Goal: Communication & Community: Answer question/provide support

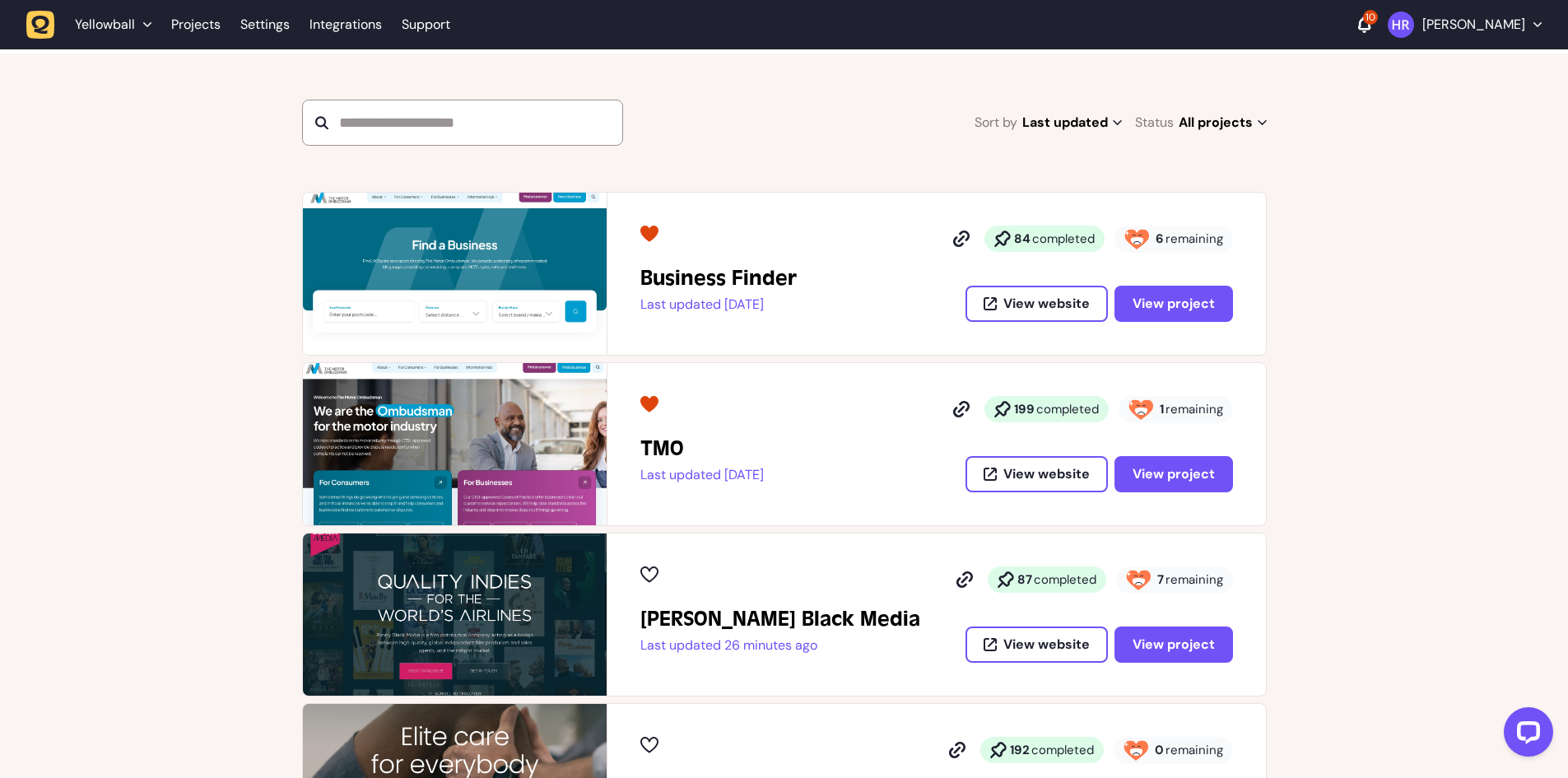
scroll to position [247, 0]
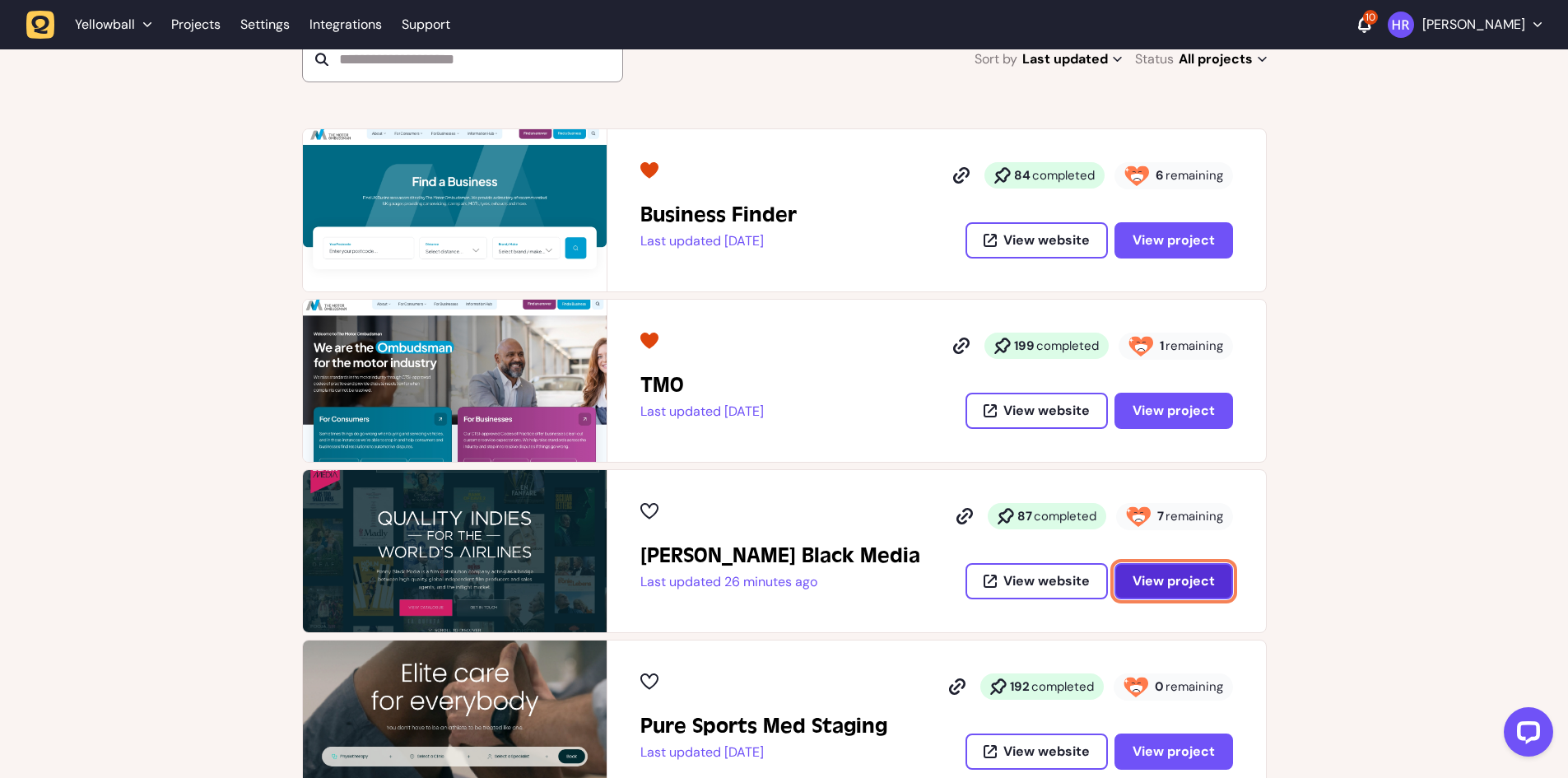
click at [1132, 578] on button "View project" at bounding box center [1174, 581] width 118 height 36
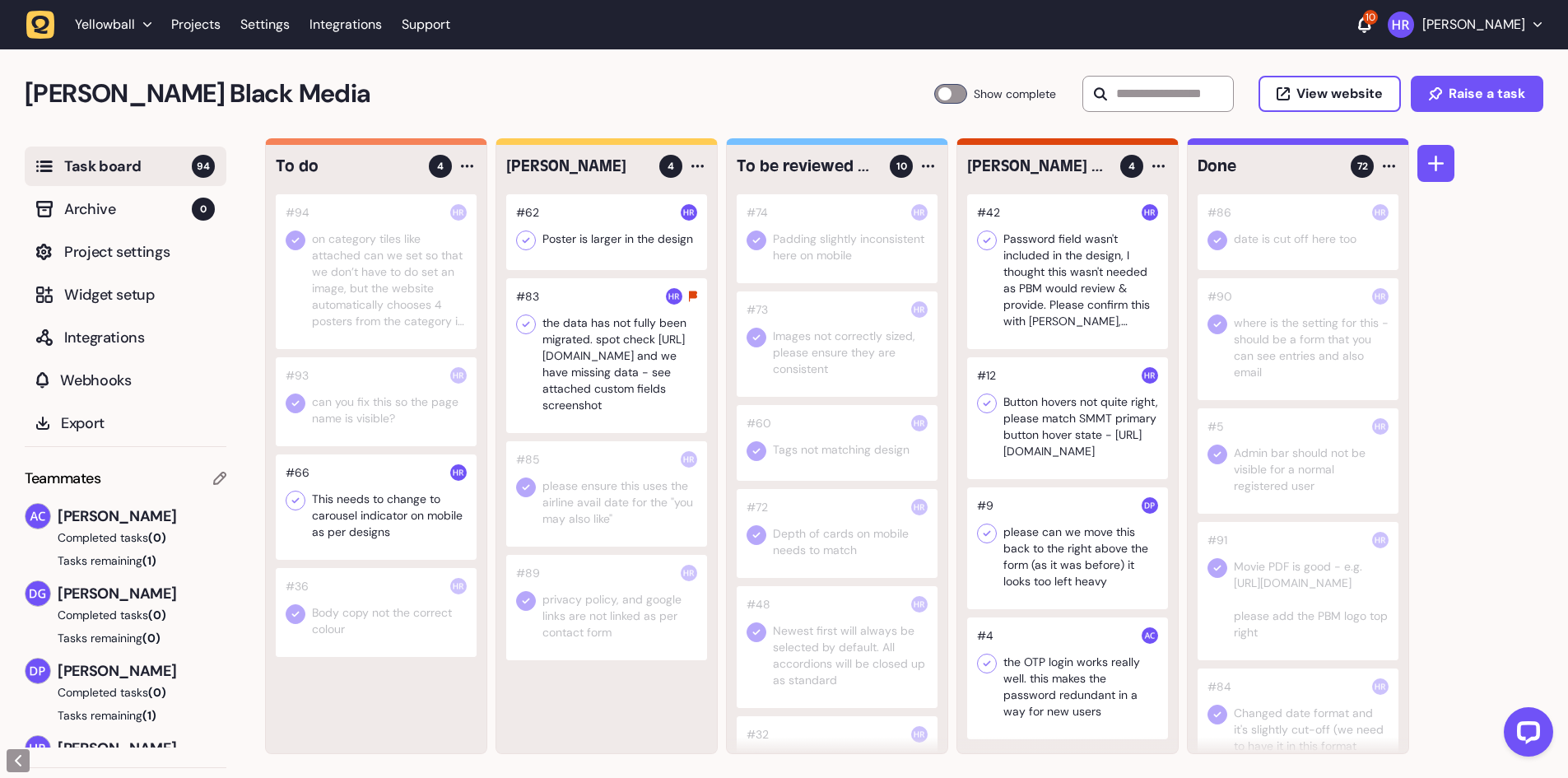
click at [619, 235] on div at bounding box center [606, 231] width 201 height 75
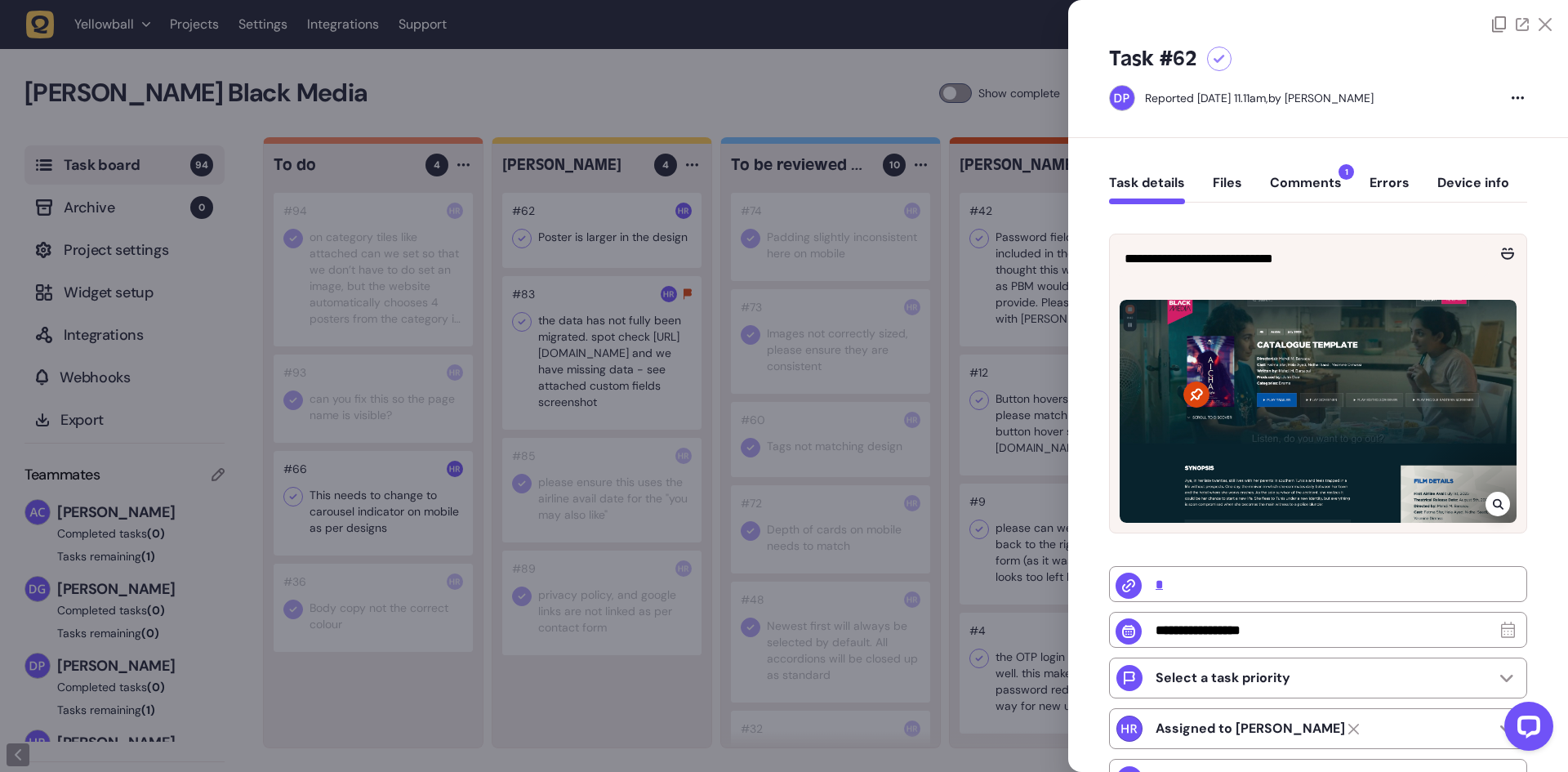
click at [1287, 180] on button "Comments 1" at bounding box center [1306, 189] width 72 height 29
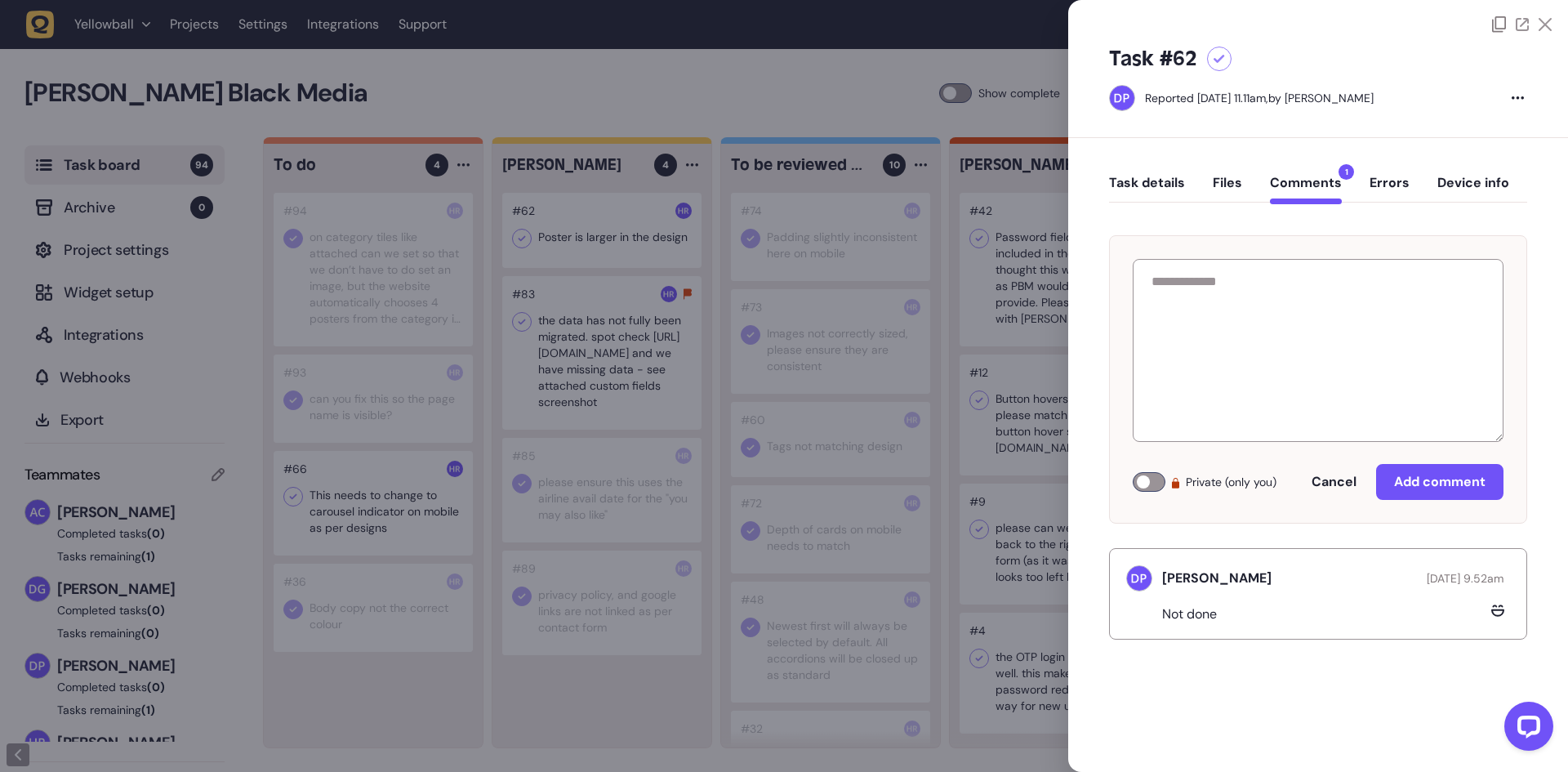
click at [1148, 187] on button "Task details" at bounding box center [1146, 189] width 76 height 29
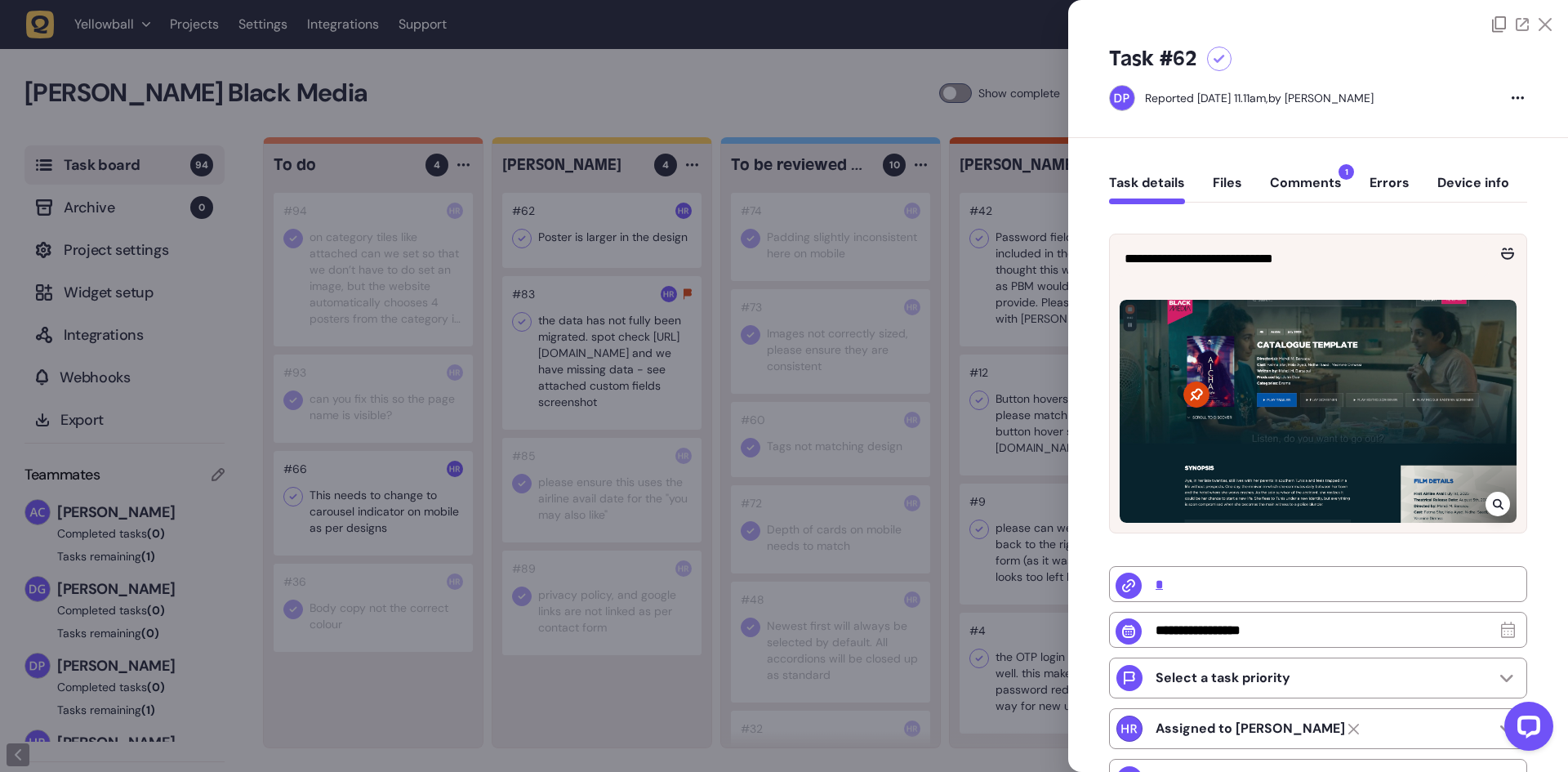
click at [682, 298] on div at bounding box center [784, 386] width 1568 height 772
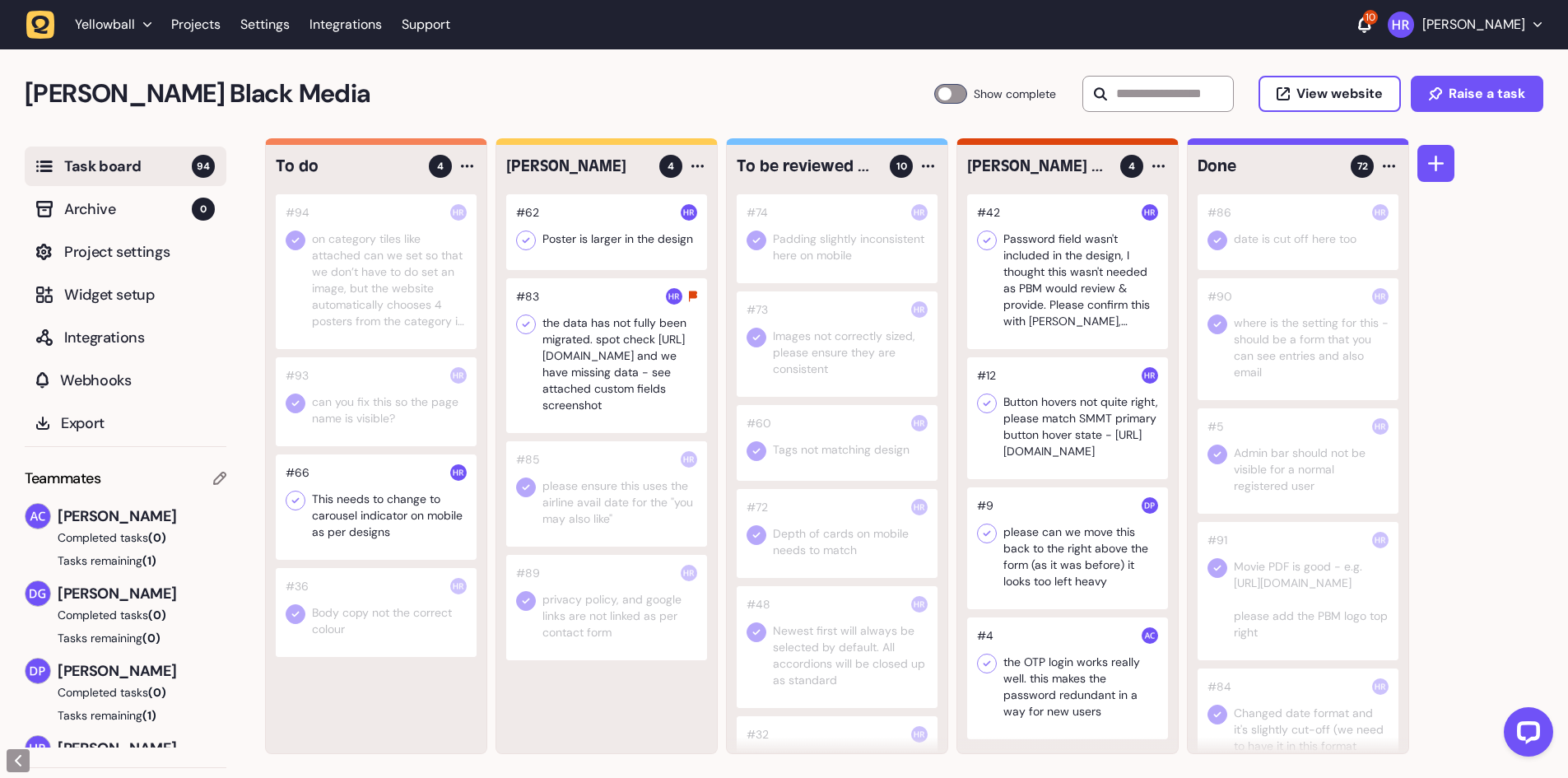
click at [555, 336] on div at bounding box center [606, 355] width 201 height 154
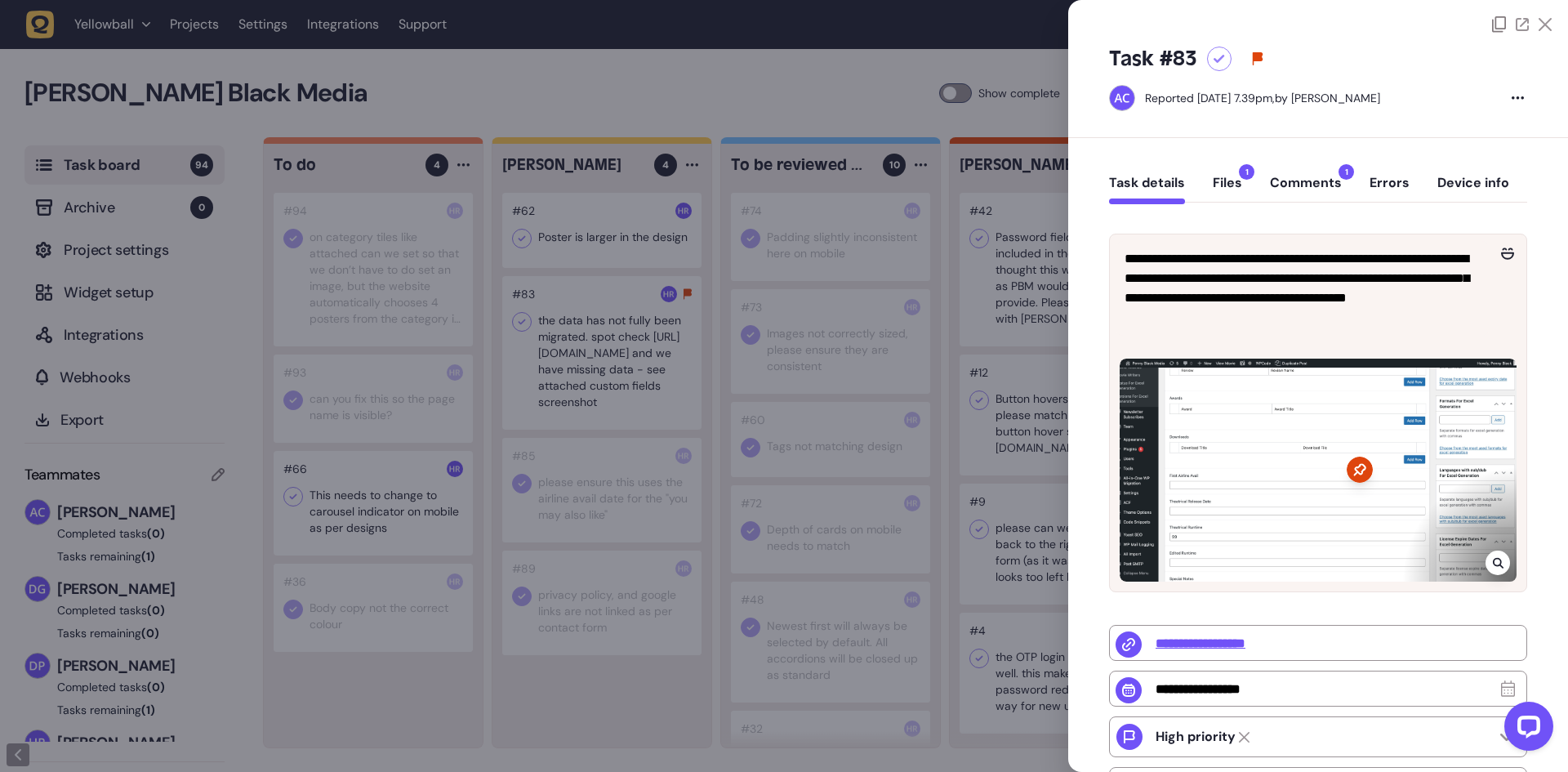
click at [1309, 178] on button "Comments 1" at bounding box center [1306, 189] width 72 height 29
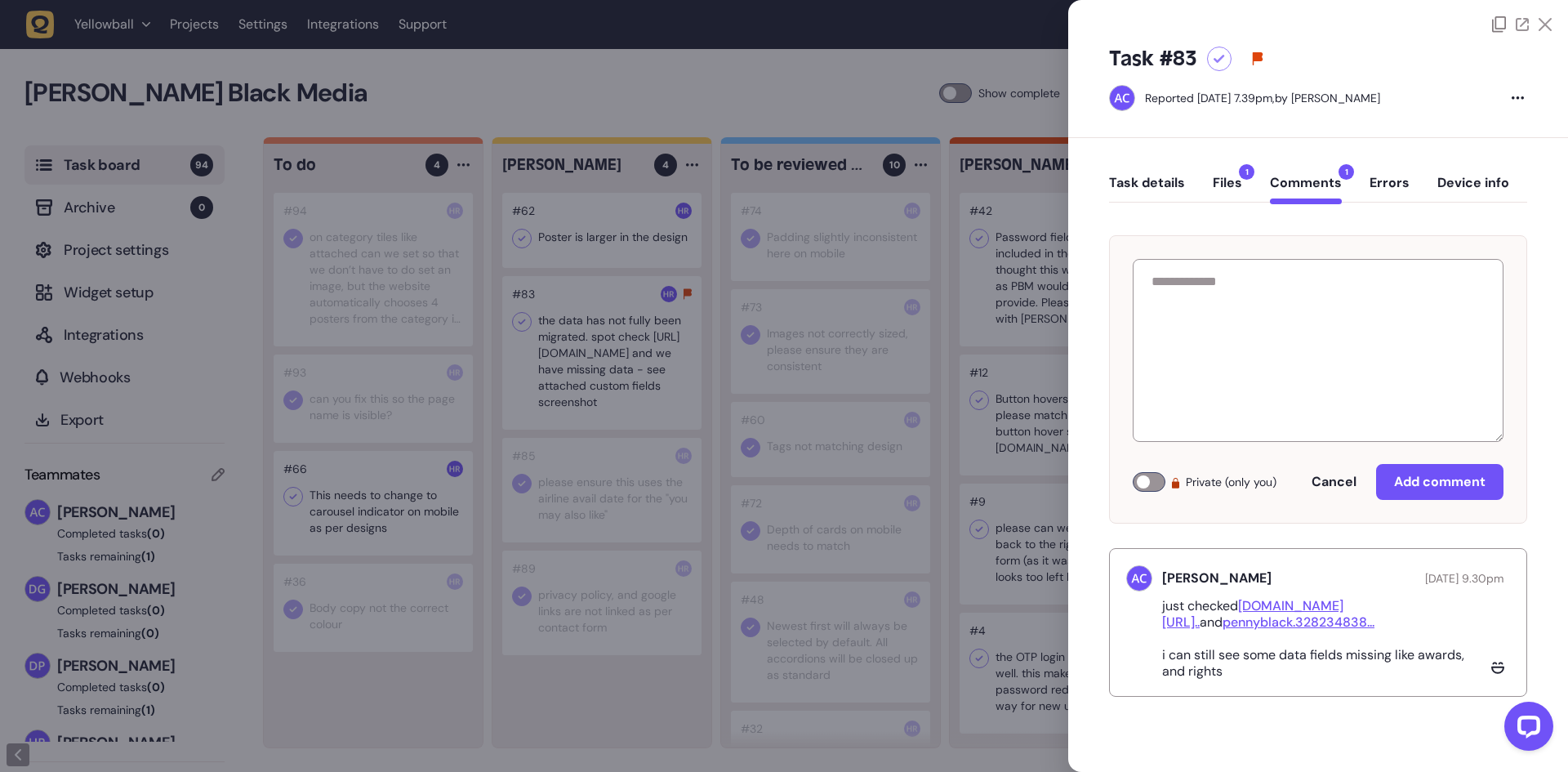
click at [1285, 599] on link "[DOMAIN_NAME][URL].." at bounding box center [1253, 613] width 181 height 33
click at [1222, 626] on link "pennyblack.328234838..." at bounding box center [1298, 622] width 152 height 17
drag, startPoint x: 834, startPoint y: 332, endPoint x: 811, endPoint y: 320, distance: 25.9
click at [834, 332] on div at bounding box center [784, 386] width 1568 height 772
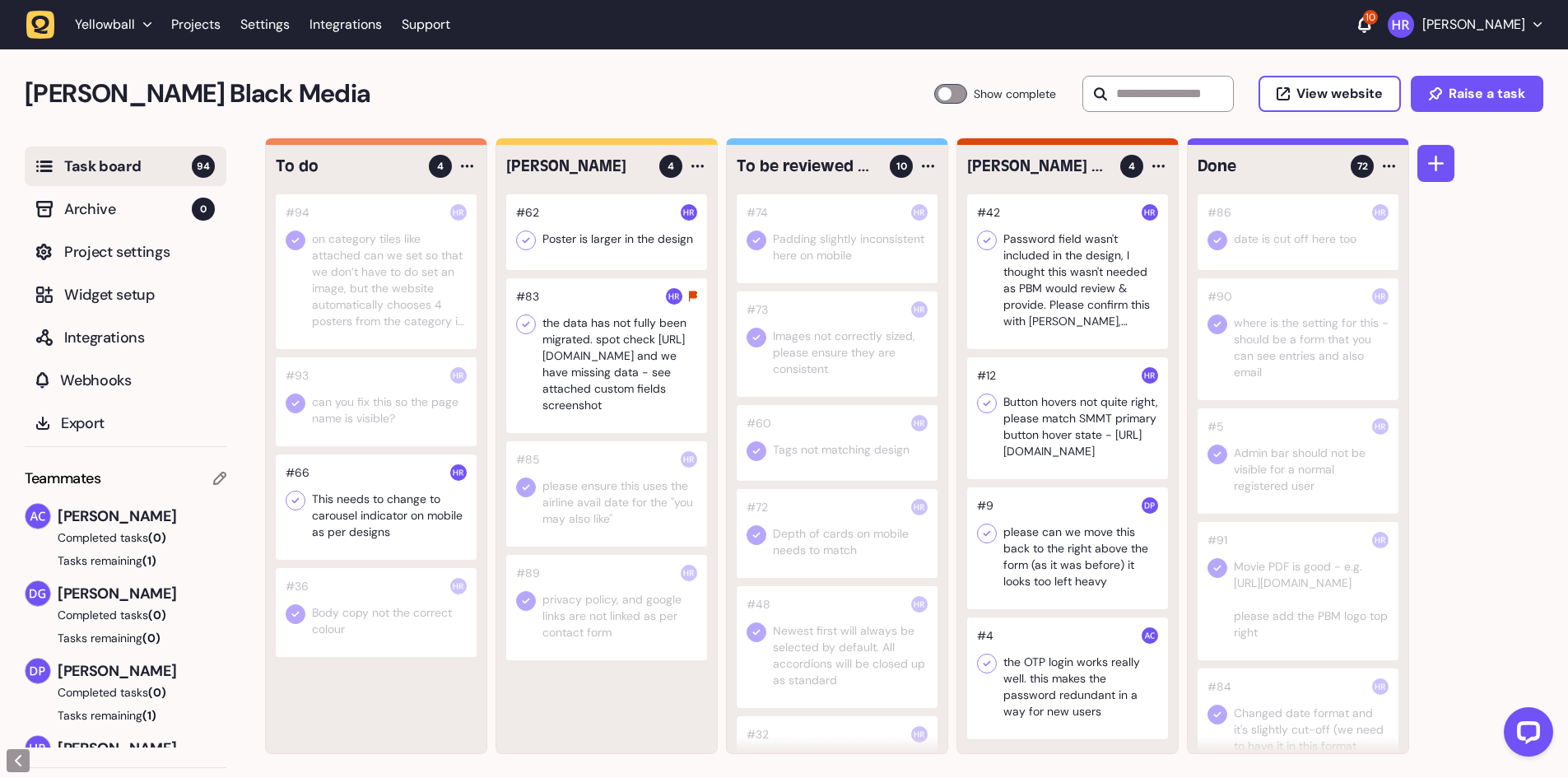
click at [293, 499] on icon at bounding box center [295, 500] width 16 height 16
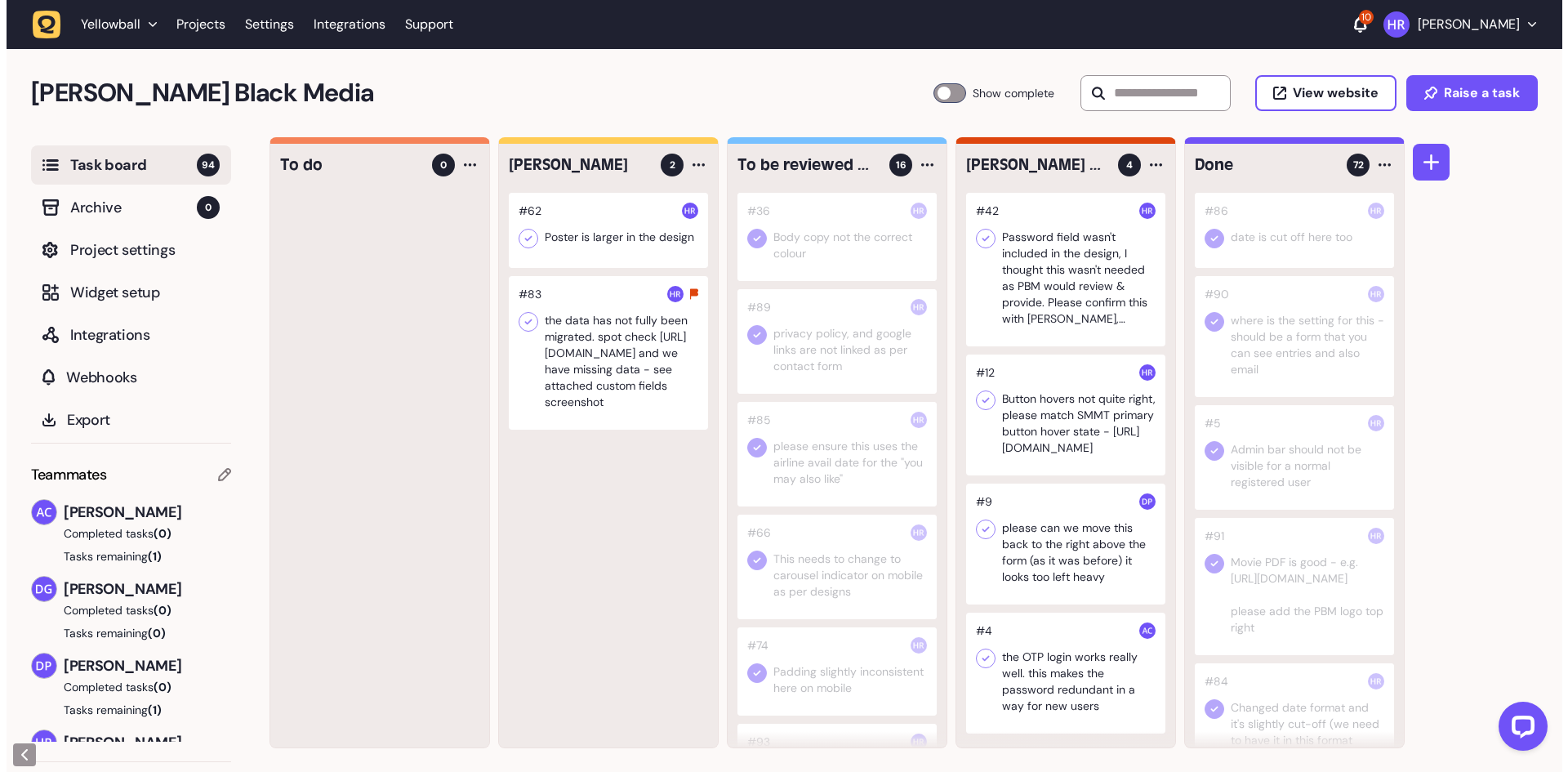
scroll to position [1, 0]
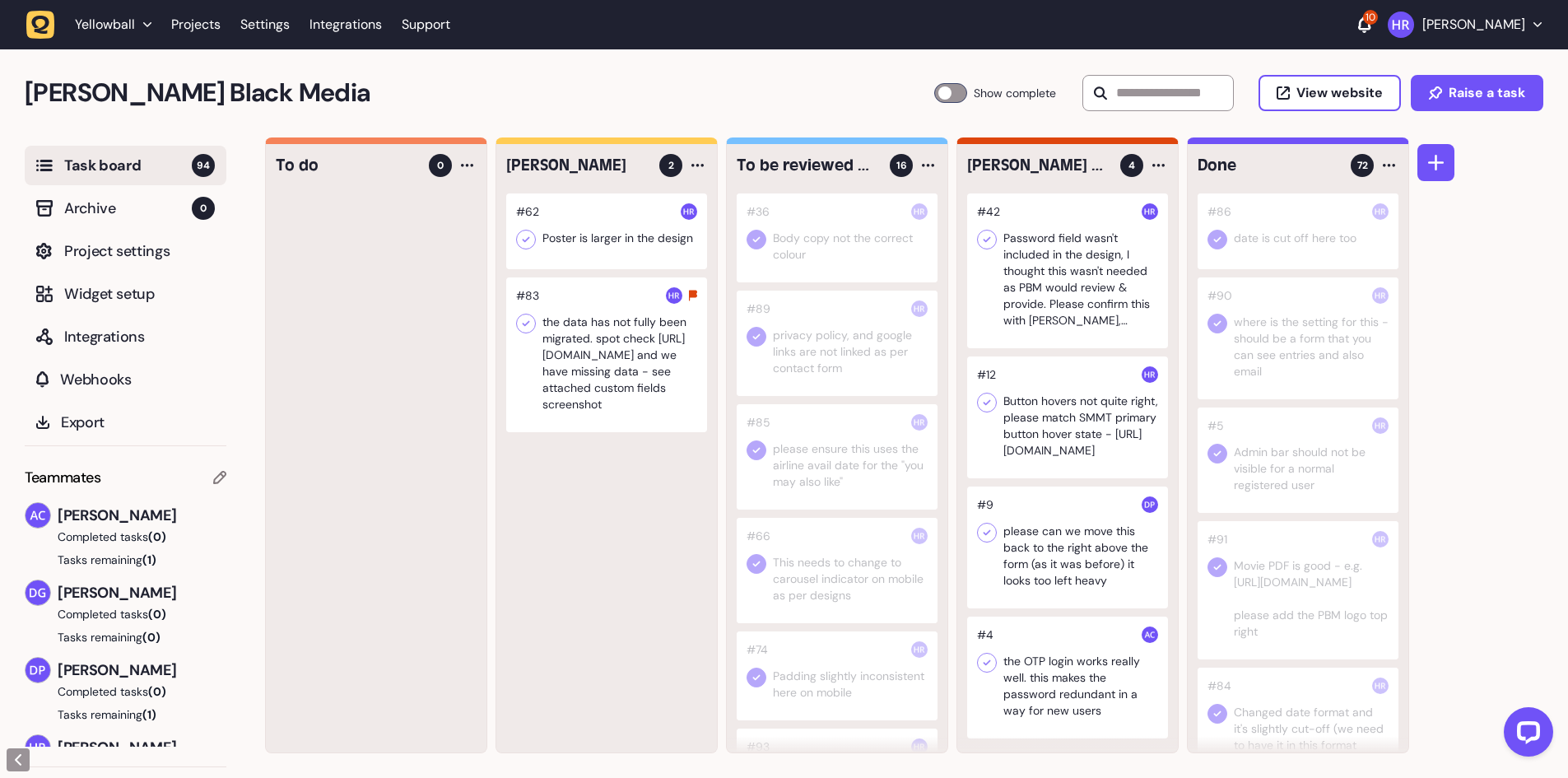
click at [577, 240] on div at bounding box center [606, 230] width 201 height 75
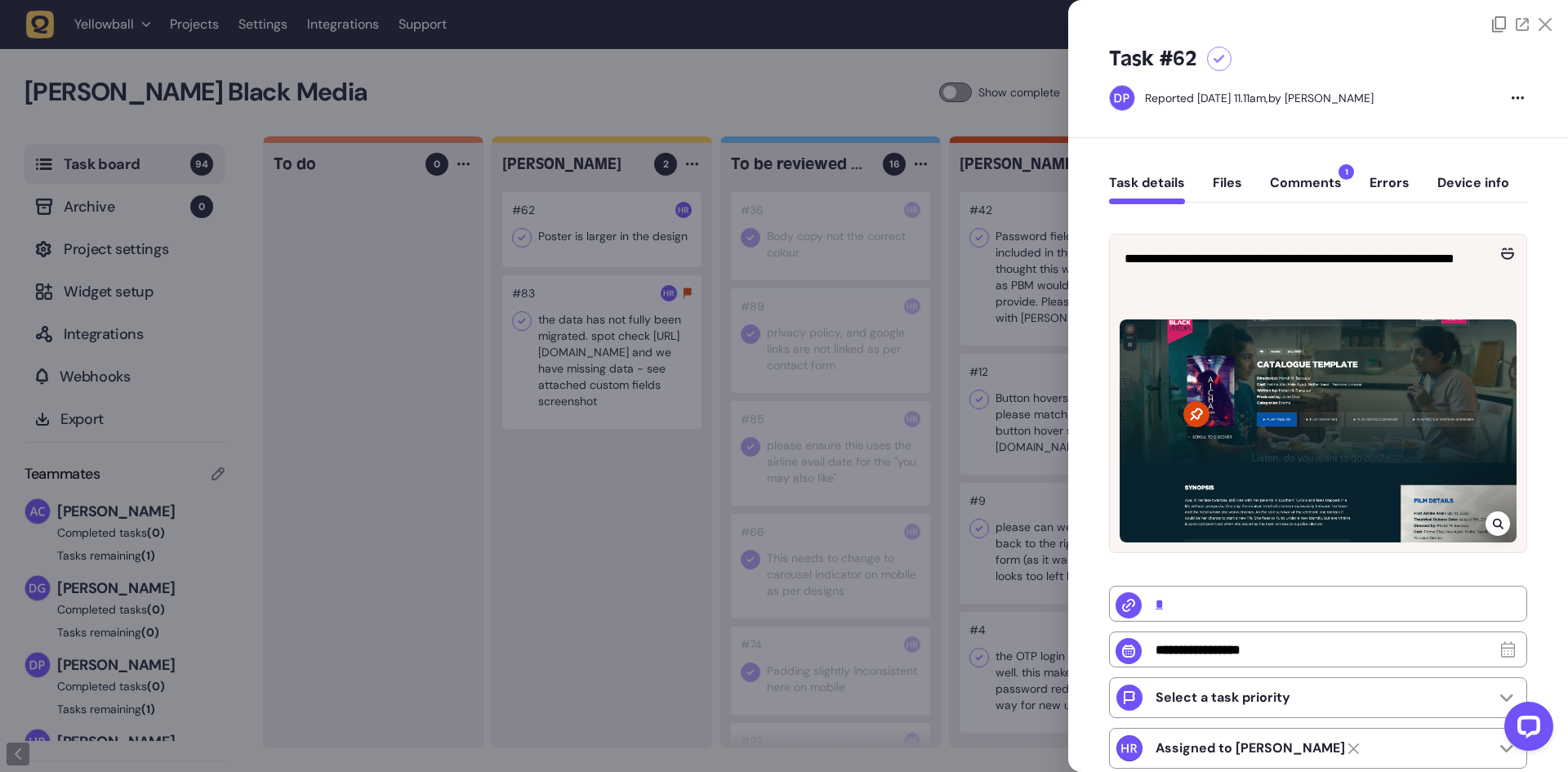
click at [1288, 180] on button "Comments 1" at bounding box center [1306, 189] width 72 height 29
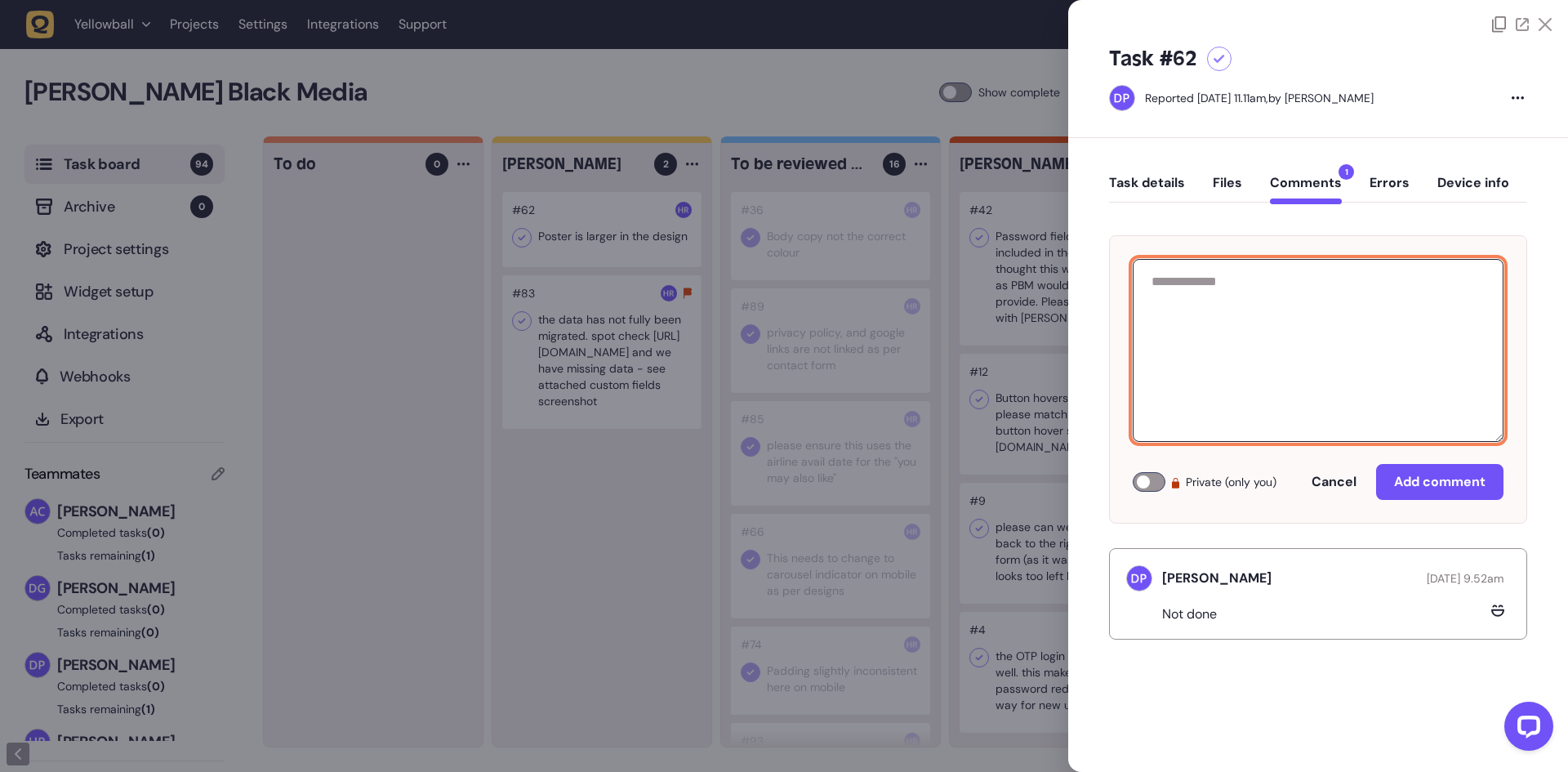
click at [1275, 271] on textarea at bounding box center [1318, 351] width 370 height 183
type textarea "**********"
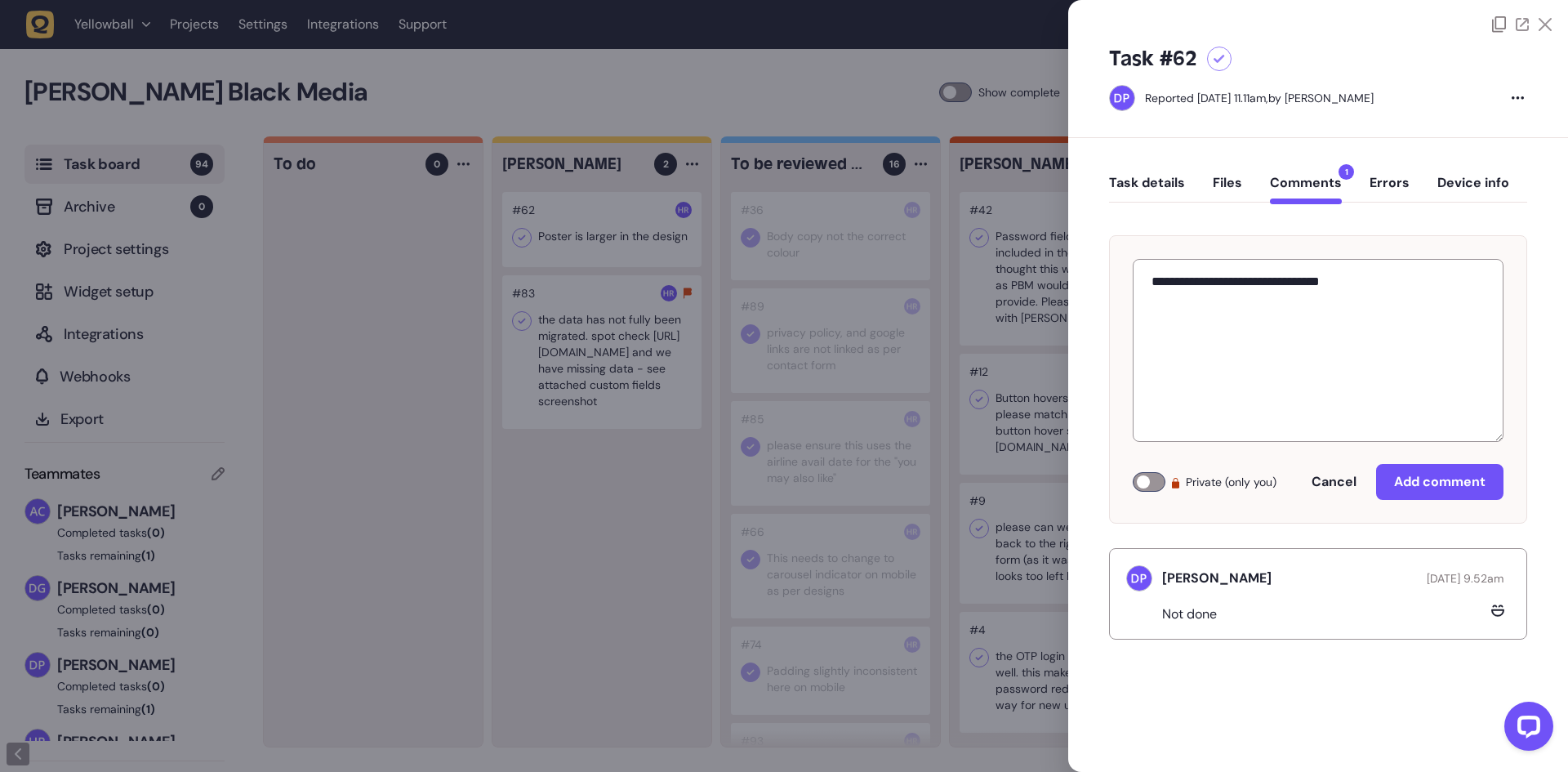
click at [1146, 481] on div at bounding box center [1148, 481] width 33 height 20
click at [1448, 472] on button "Add comment" at bounding box center [1439, 482] width 128 height 36
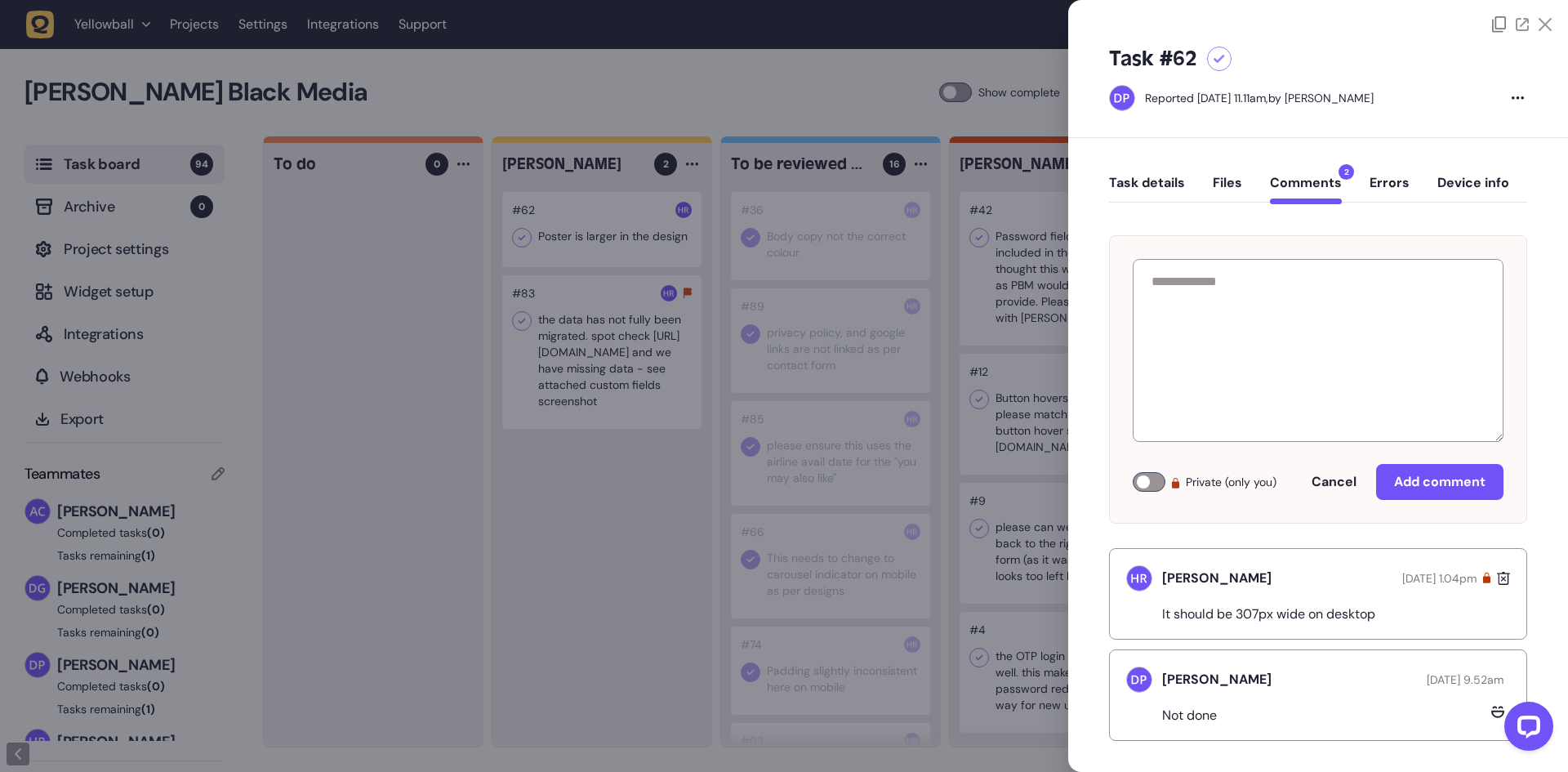
click at [736, 283] on div at bounding box center [784, 386] width 1568 height 772
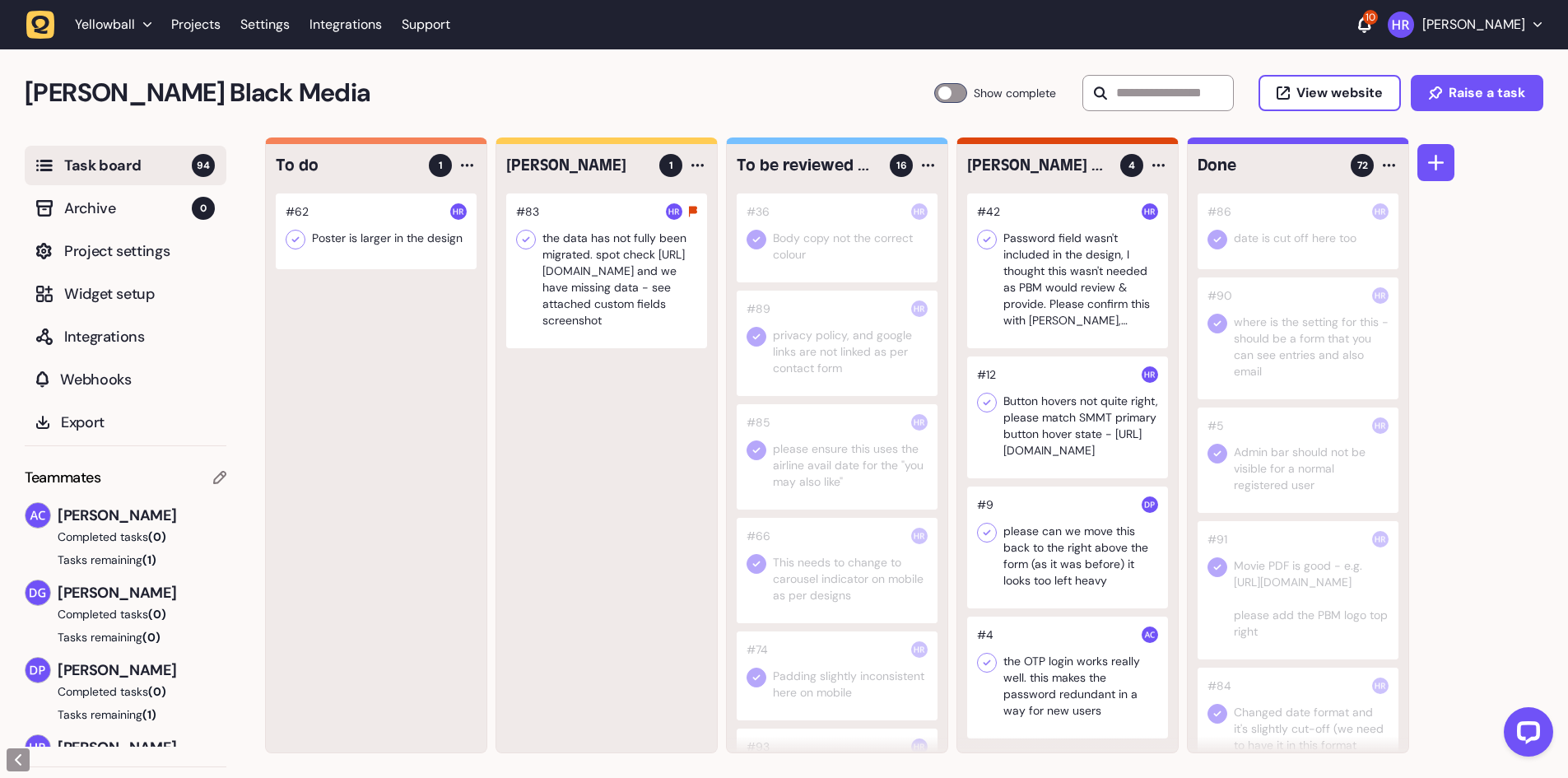
click at [387, 209] on div at bounding box center [375, 230] width 201 height 75
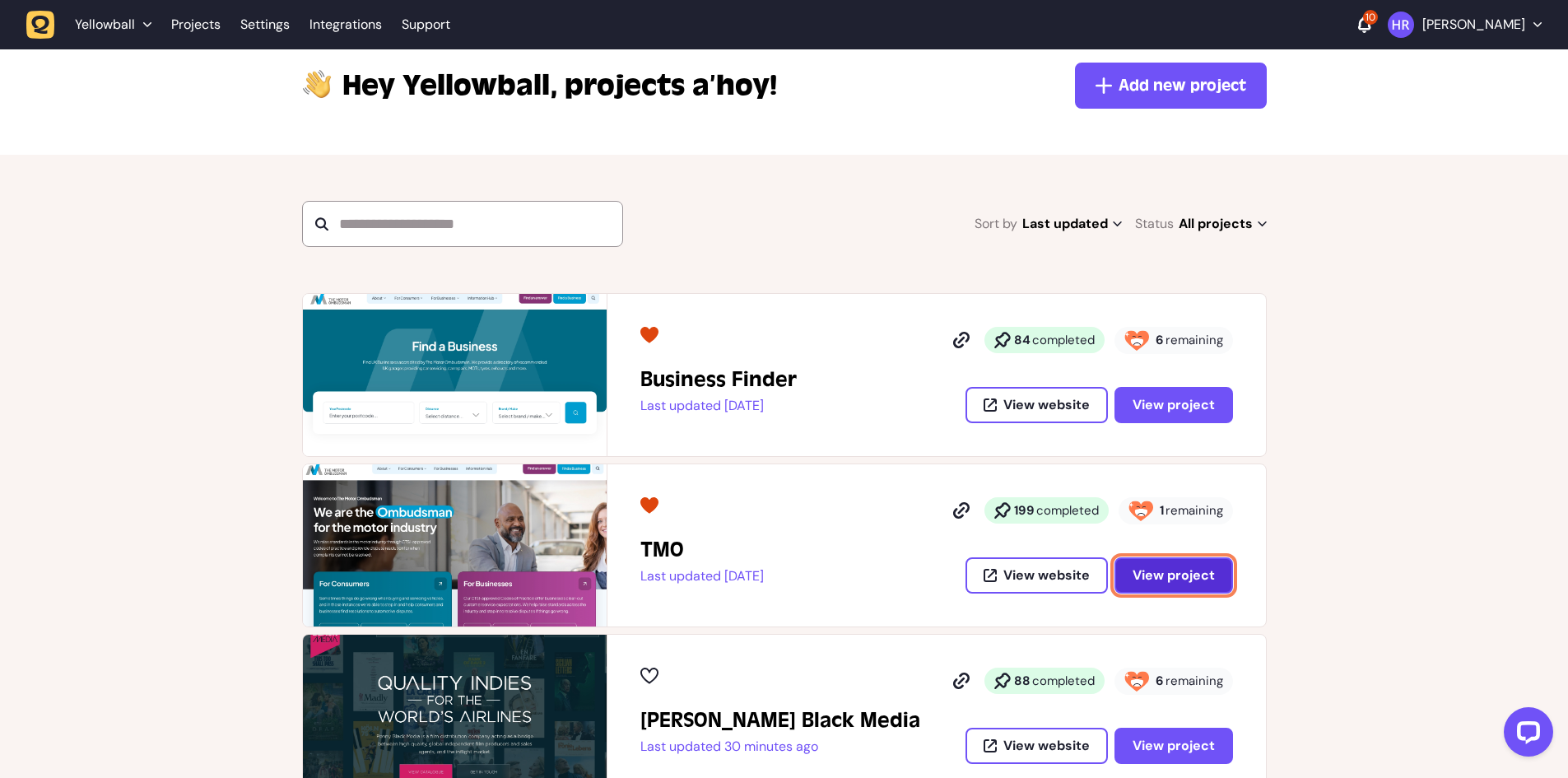
click at [1140, 577] on span "View project" at bounding box center [1174, 574] width 82 height 17
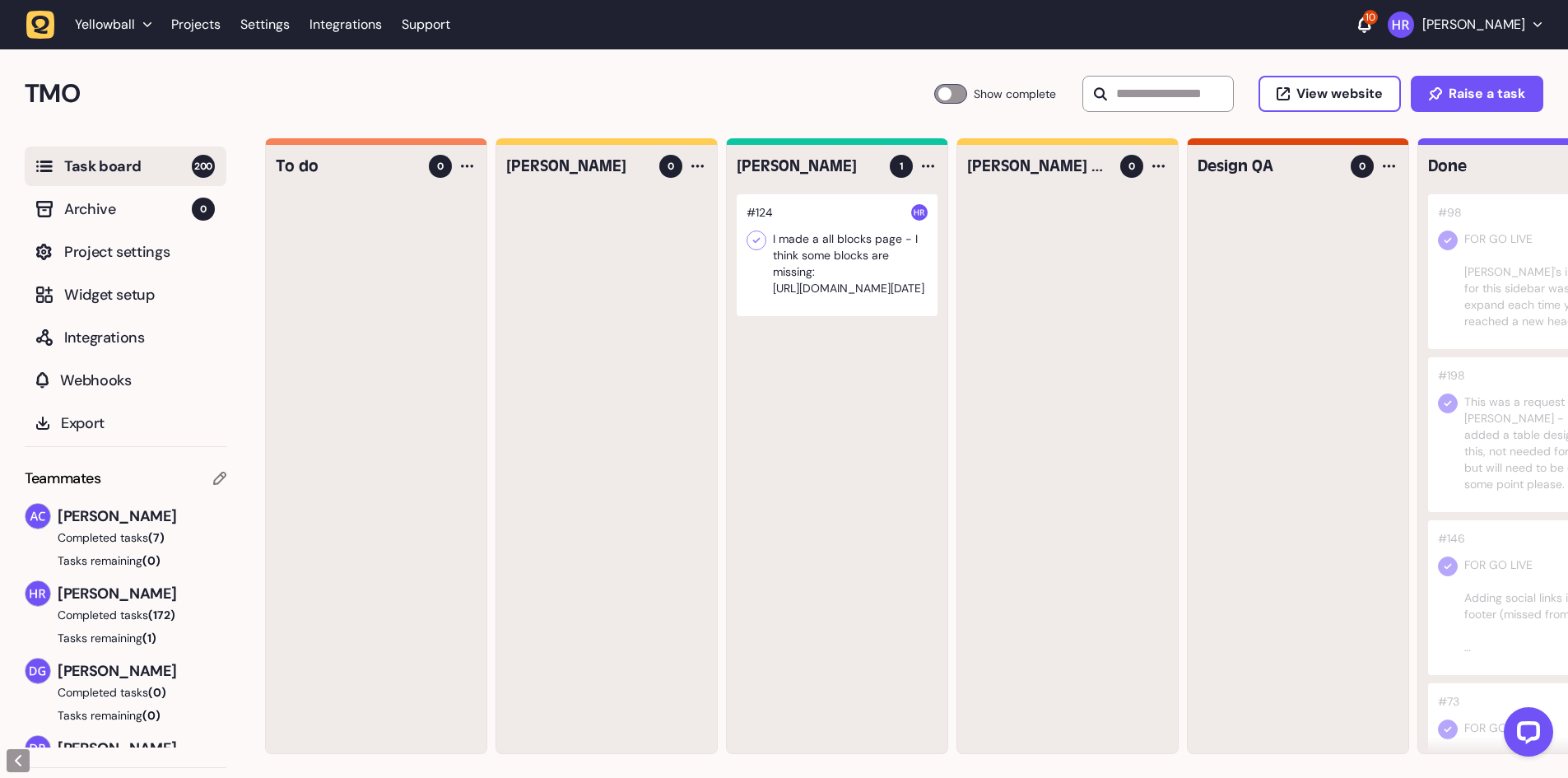
click at [850, 280] on div at bounding box center [836, 255] width 201 height 122
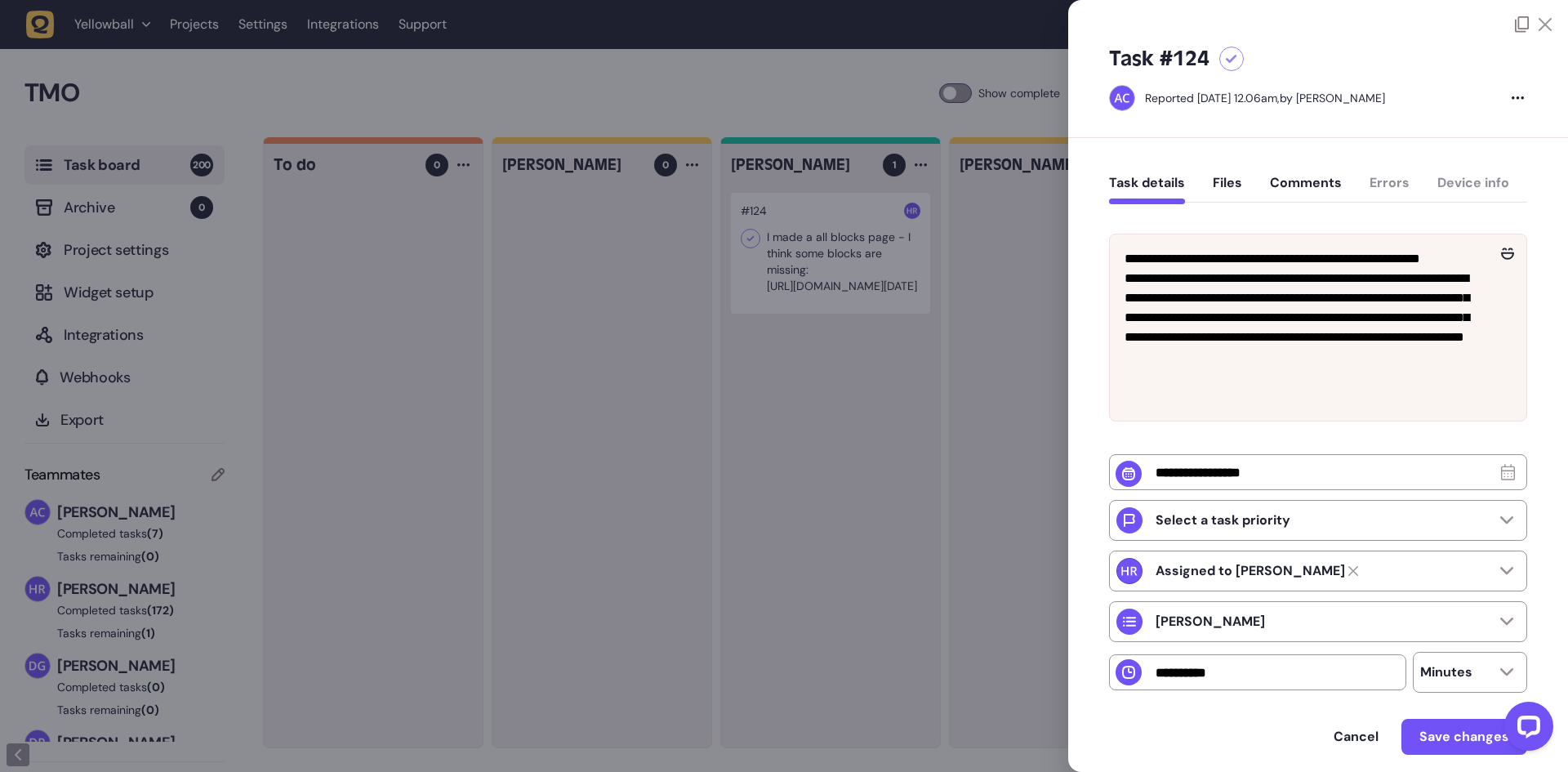
click at [508, 142] on div at bounding box center [784, 386] width 1568 height 772
